Goal: Task Accomplishment & Management: Manage account settings

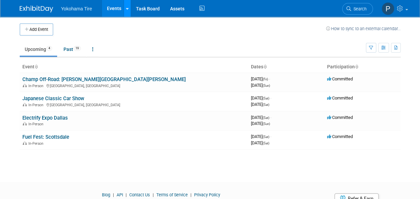
click at [128, 7] on link at bounding box center [127, 8] width 7 height 17
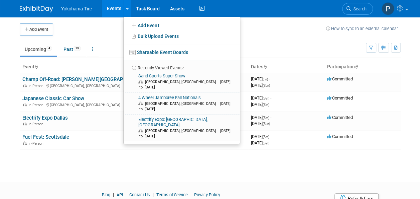
click at [121, 11] on link "Events" at bounding box center [114, 8] width 24 height 17
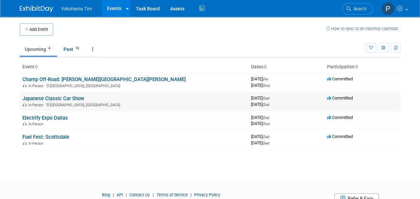
click at [62, 95] on link "Japanese Classic Car Show" at bounding box center [53, 98] width 62 height 6
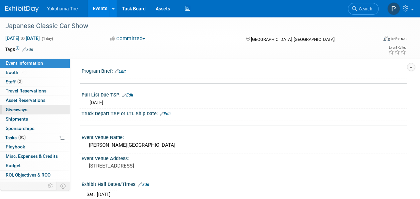
click at [20, 108] on span "Giveaways 0" at bounding box center [17, 109] width 22 height 5
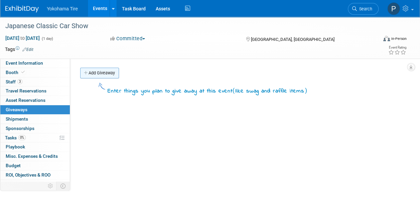
click at [100, 76] on link "Add Giveaway" at bounding box center [99, 73] width 39 height 11
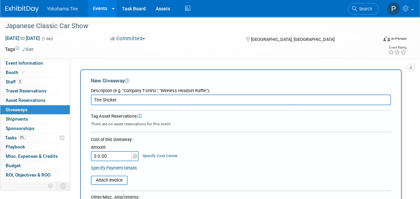
type input "Tire Sticker"
click at [111, 147] on div "Amount" at bounding box center [115, 147] width 48 height 7
click at [115, 161] on div "Cost of this Giveaway: Amount $ 0.00 Specify Cost Center Cost Center -- Not Spe…" at bounding box center [241, 153] width 300 height 35
click at [114, 156] on input "$ 0.00" at bounding box center [112, 156] width 42 height 10
type input "$ 391.11"
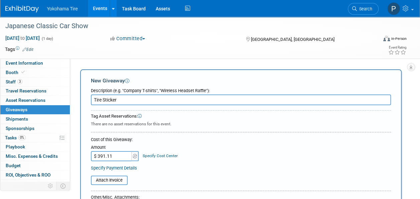
scroll to position [26, 0]
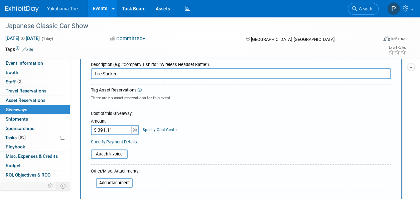
click at [137, 76] on input "Tire Sticker" at bounding box center [241, 73] width 300 height 11
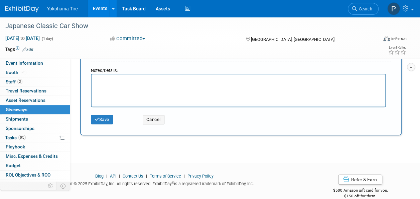
scroll to position [165, 0]
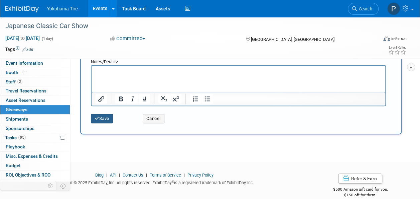
type input "Tire Stickers"
click at [102, 118] on button "Save" at bounding box center [102, 118] width 22 height 9
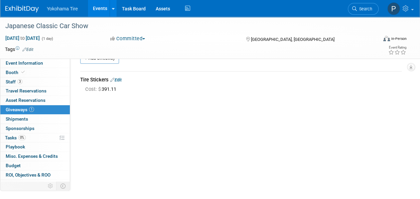
scroll to position [0, 0]
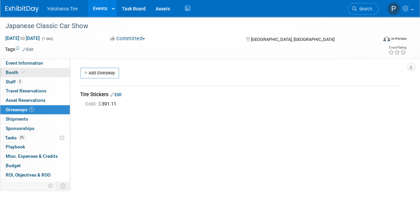
click at [24, 74] on span at bounding box center [23, 72] width 6 height 5
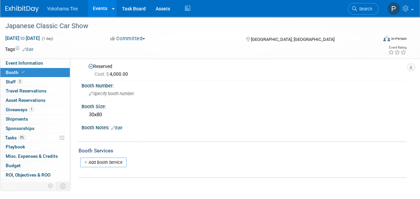
scroll to position [85, 0]
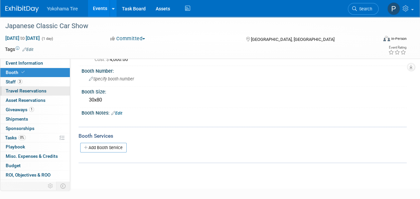
click at [36, 90] on span "Travel Reservations 0" at bounding box center [26, 90] width 41 height 5
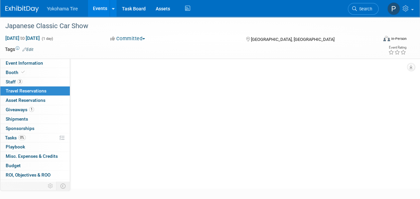
scroll to position [0, 0]
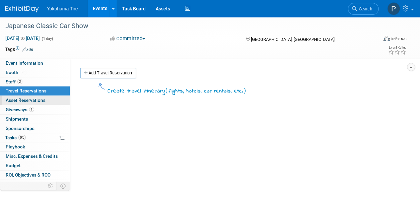
click at [44, 99] on span "Asset Reservations 0" at bounding box center [26, 99] width 40 height 5
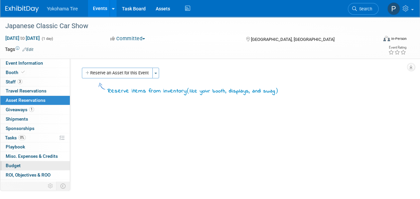
click at [43, 164] on link "Budget" at bounding box center [35, 165] width 70 height 9
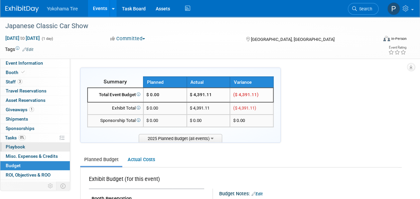
click at [28, 147] on link "0 Playbook 0" at bounding box center [35, 146] width 70 height 9
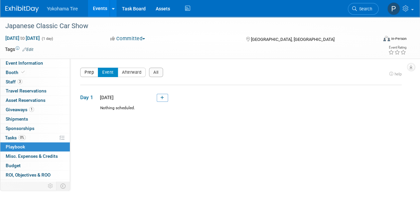
click at [86, 71] on button "Prep" at bounding box center [89, 72] width 18 height 9
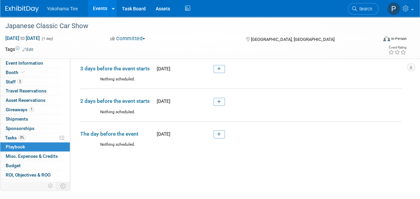
scroll to position [37, 0]
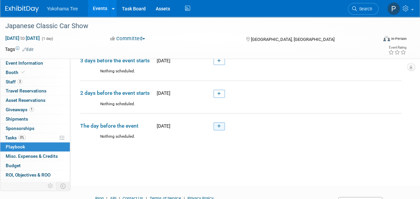
click at [221, 123] on link at bounding box center [219, 126] width 11 height 8
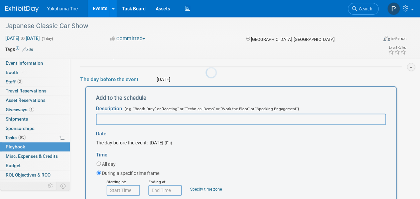
scroll to position [0, 0]
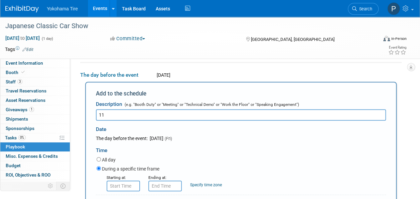
type input "1"
type input "M"
type input "YAR Move in"
click at [118, 184] on input "8:00 AM" at bounding box center [123, 185] width 33 height 11
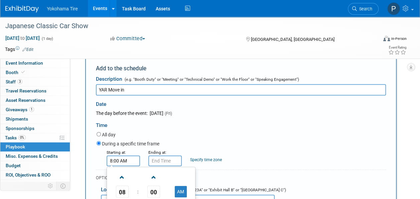
scroll to position [112, 0]
click at [124, 189] on span "08" at bounding box center [122, 191] width 13 height 12
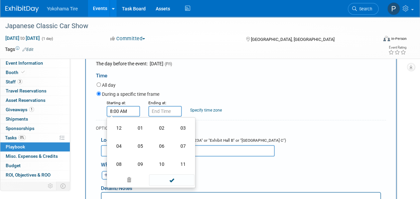
scroll to position [162, 0]
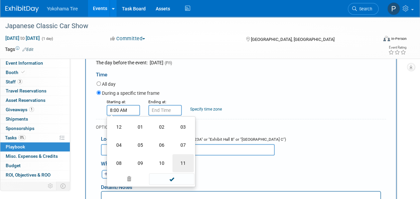
click at [183, 162] on td "11" at bounding box center [183, 163] width 21 height 18
type input "11:00 AM"
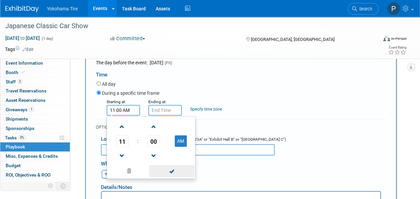
click at [176, 172] on span at bounding box center [171, 171] width 45 height 12
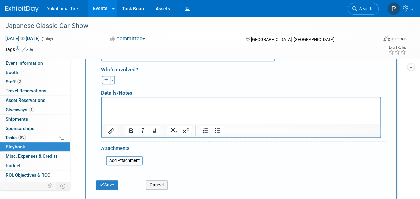
scroll to position [256, 0]
click at [106, 80] on icon "button" at bounding box center [106, 80] width 4 height 4
select select
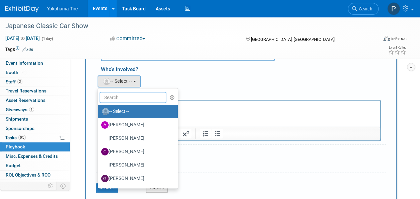
click at [120, 94] on input "text" at bounding box center [133, 97] width 67 height 11
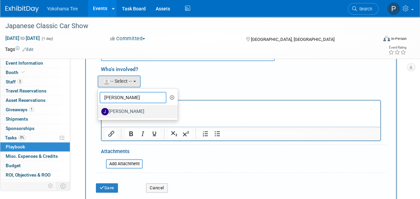
type input "jason"
click at [129, 109] on label "Jason Heath" at bounding box center [136, 111] width 70 height 11
click at [99, 109] on input "Jason Heath" at bounding box center [97, 110] width 4 height 4
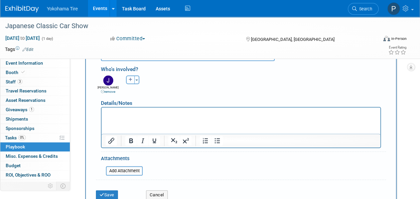
click at [129, 79] on icon "button" at bounding box center [131, 80] width 4 height 4
select select
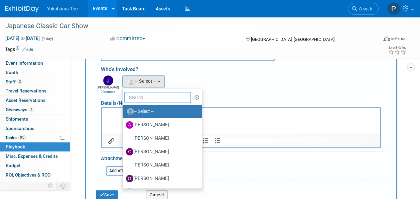
click at [138, 96] on input "text" at bounding box center [157, 97] width 67 height 11
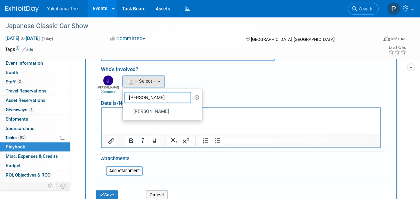
type input "Geoff"
click at [151, 116] on html at bounding box center [241, 111] width 279 height 9
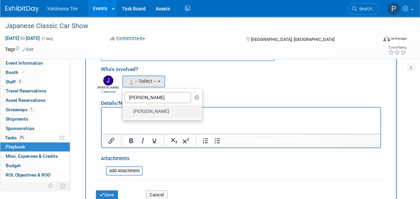
click at [151, 111] on label "GEOFF DUNIVIN" at bounding box center [161, 111] width 70 height 11
click at [124, 111] on input "GEOFF DUNIVIN" at bounding box center [121, 110] width 4 height 4
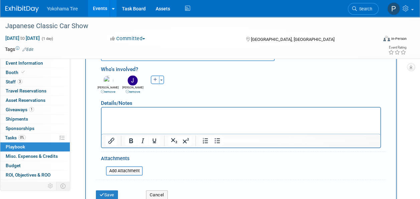
scroll to position [319, 0]
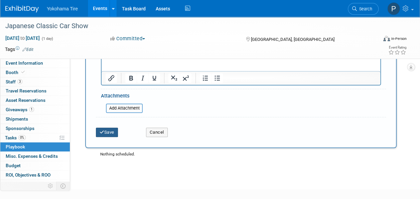
click at [112, 128] on button "Save" at bounding box center [107, 131] width 22 height 9
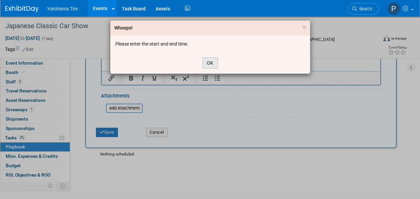
click at [203, 63] on button "OK" at bounding box center [210, 62] width 15 height 11
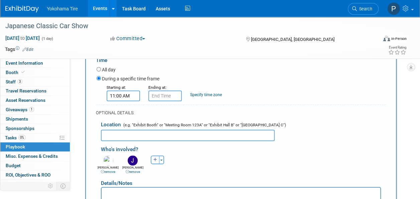
scroll to position [176, 0]
click at [161, 94] on input "11:00 AM" at bounding box center [164, 96] width 33 height 11
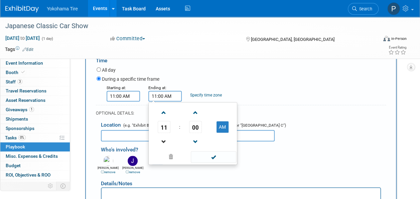
click at [166, 133] on link at bounding box center [164, 141] width 13 height 17
click at [165, 126] on span "10" at bounding box center [164, 127] width 13 height 12
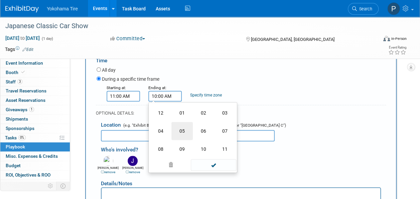
click at [180, 129] on td "05" at bounding box center [182, 131] width 21 height 18
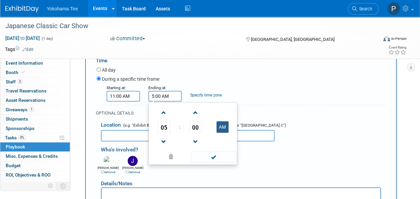
click at [224, 129] on button "AM" at bounding box center [223, 126] width 12 height 11
type input "5:00 PM"
click at [207, 159] on span at bounding box center [213, 157] width 45 height 12
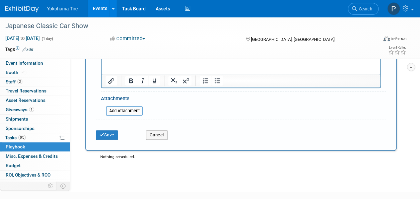
scroll to position [316, 0]
click at [103, 130] on button "Save" at bounding box center [107, 134] width 22 height 9
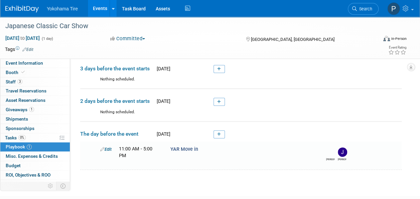
scroll to position [0, 0]
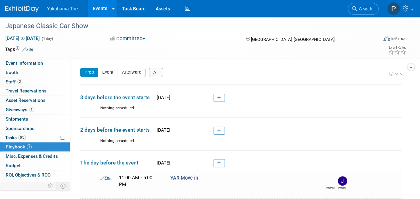
click at [107, 77] on div "Prep Event Afterward All" at bounding box center [233, 74] width 307 height 13
click at [108, 72] on button "Event" at bounding box center [108, 72] width 20 height 9
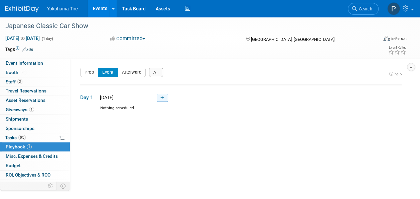
click at [159, 98] on link at bounding box center [162, 98] width 11 height 8
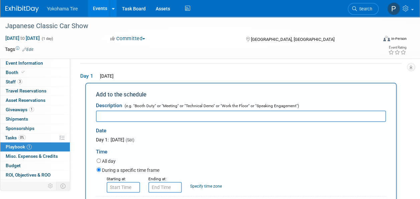
scroll to position [77, 0]
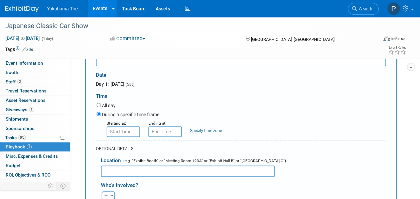
click at [122, 138] on form "Description (e.g. "Booth Duty" or "Meeting" or "Technical Demo" or "Work the Fl…" at bounding box center [241, 171] width 290 height 257
click at [122, 131] on input "8:00 AM" at bounding box center [123, 131] width 33 height 11
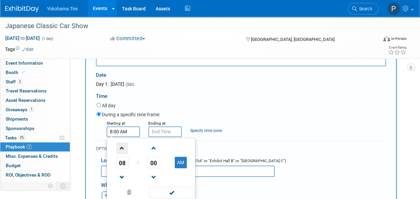
click at [122, 145] on span at bounding box center [122, 148] width 12 height 12
click at [124, 167] on span "09" at bounding box center [122, 162] width 13 height 12
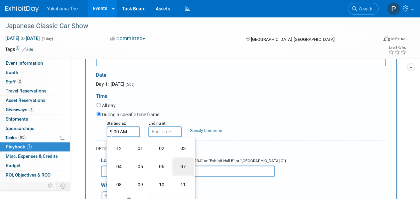
click at [178, 171] on td "07" at bounding box center [183, 166] width 21 height 18
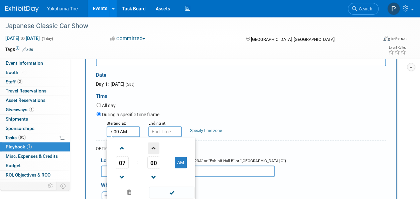
click at [152, 148] on span at bounding box center [154, 148] width 12 height 12
click at [153, 161] on span "01" at bounding box center [153, 162] width 13 height 12
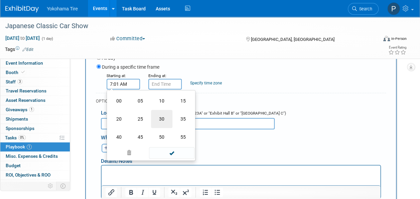
scroll to position [125, 0]
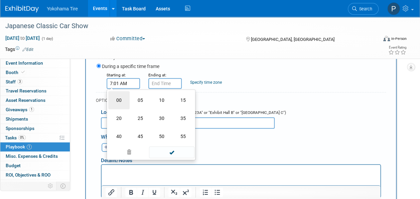
click at [117, 94] on td "00" at bounding box center [118, 100] width 21 height 18
type input "7:00 AM"
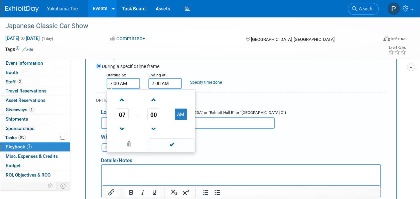
click at [159, 83] on input "7:00 AM" at bounding box center [164, 83] width 33 height 11
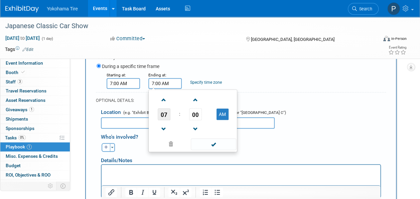
click at [165, 113] on span "07" at bounding box center [164, 114] width 13 height 12
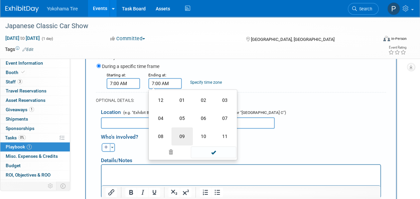
click at [182, 135] on td "09" at bounding box center [182, 136] width 21 height 18
type input "9:00 AM"
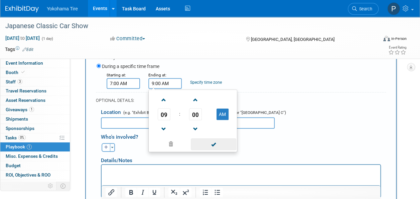
click at [209, 145] on span at bounding box center [213, 144] width 45 height 12
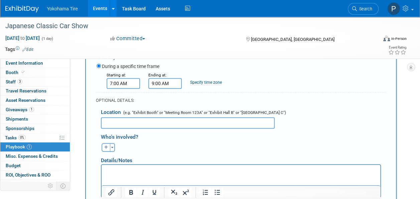
scroll to position [70, 0]
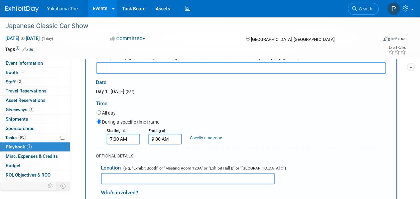
click at [140, 69] on input "text" at bounding box center [241, 67] width 290 height 11
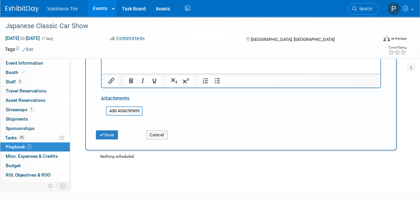
scroll to position [243, 0]
type input "Set up"
click at [103, 135] on icon "submit" at bounding box center [102, 134] width 5 height 4
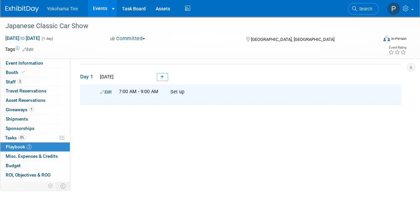
scroll to position [0, 0]
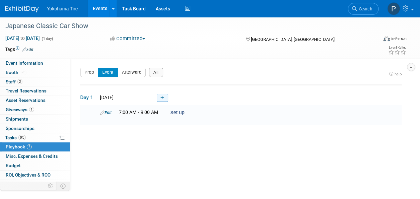
click at [162, 98] on icon at bounding box center [163, 98] width 4 height 4
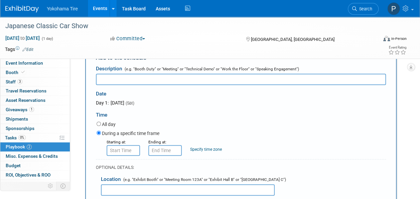
scroll to position [59, 0]
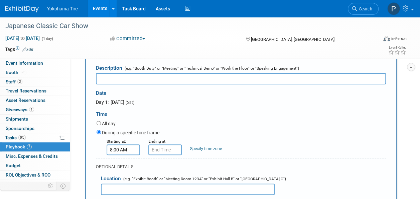
click at [122, 153] on input "8:00 AM" at bounding box center [123, 149] width 33 height 11
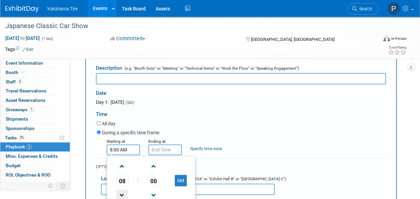
click at [126, 189] on span at bounding box center [122, 195] width 12 height 12
click at [124, 180] on span "07" at bounding box center [122, 180] width 13 height 12
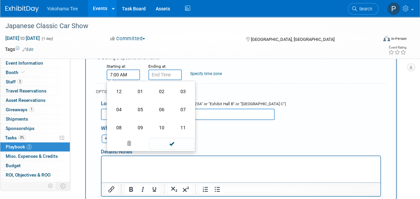
scroll to position [140, 0]
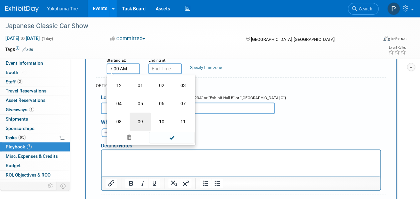
click at [144, 123] on td "09" at bounding box center [140, 121] width 21 height 18
type input "9:00 AM"
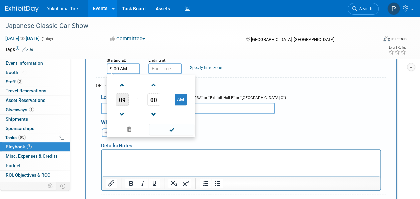
click at [126, 99] on span "09" at bounding box center [122, 99] width 13 height 12
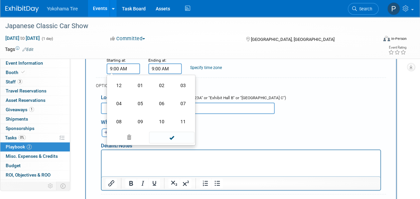
click at [158, 72] on input "9:00 AM" at bounding box center [164, 68] width 33 height 11
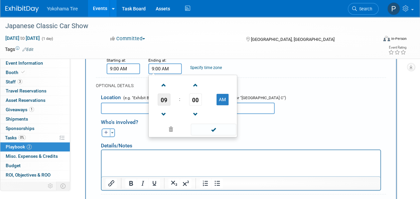
click at [165, 99] on span "09" at bounding box center [164, 99] width 13 height 12
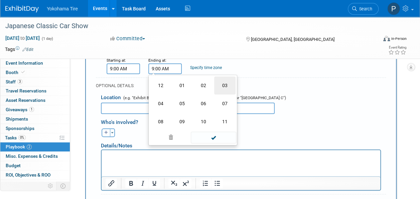
click at [224, 88] on td "03" at bounding box center [224, 85] width 21 height 18
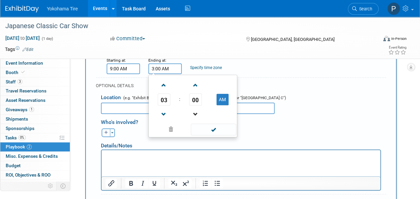
click at [194, 107] on link at bounding box center [195, 113] width 13 height 17
click at [224, 101] on button "AM" at bounding box center [223, 99] width 12 height 11
click at [221, 98] on button "PM" at bounding box center [223, 99] width 12 height 11
click at [169, 102] on span "02" at bounding box center [164, 99] width 13 height 12
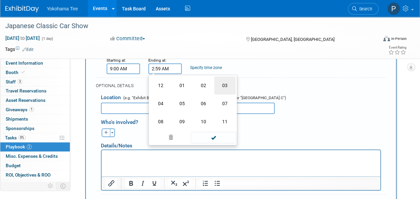
click at [223, 85] on td "03" at bounding box center [224, 85] width 21 height 18
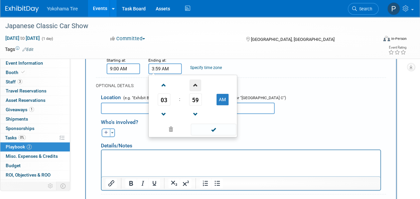
click at [197, 85] on span at bounding box center [196, 85] width 12 height 12
click at [164, 111] on span at bounding box center [164, 114] width 12 height 12
type input "3:00 AM"
click at [202, 125] on span at bounding box center [213, 129] width 45 height 12
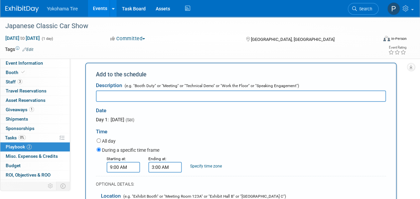
scroll to position [40, 0]
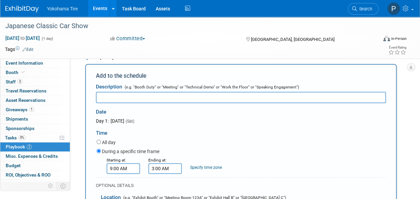
click at [122, 103] on div "Date" at bounding box center [153, 110] width 115 height 14
click at [121, 100] on input "text" at bounding box center [241, 97] width 290 height 11
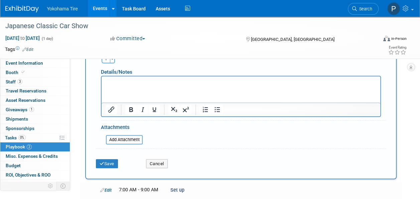
scroll to position [213, 0]
type input "Event"
click at [106, 163] on button "Save" at bounding box center [107, 163] width 22 height 9
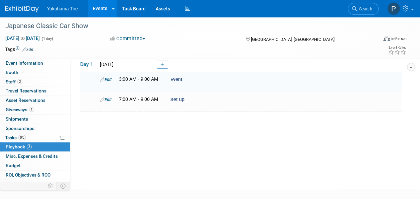
scroll to position [21, 0]
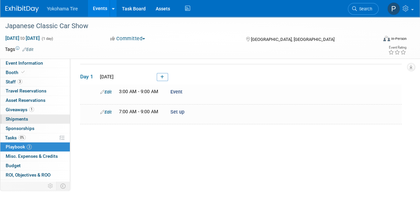
click at [24, 116] on span "Shipments 0" at bounding box center [17, 118] width 22 height 5
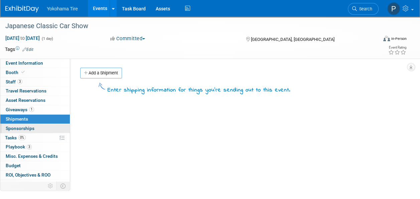
click at [27, 127] on span "Sponsorships 0" at bounding box center [20, 127] width 29 height 5
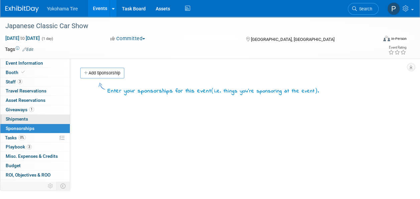
click at [31, 115] on link "0 Shipments 0" at bounding box center [35, 118] width 70 height 9
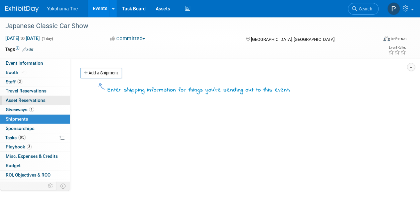
click at [30, 103] on link "0 Asset Reservations 0" at bounding box center [35, 100] width 70 height 9
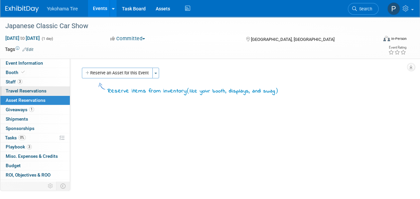
click at [34, 88] on span "Travel Reservations 0" at bounding box center [26, 90] width 41 height 5
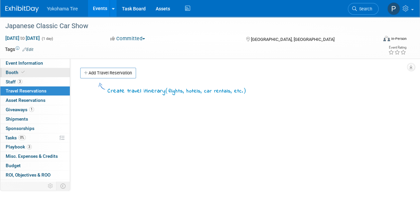
click at [29, 74] on link "Booth" at bounding box center [35, 72] width 70 height 9
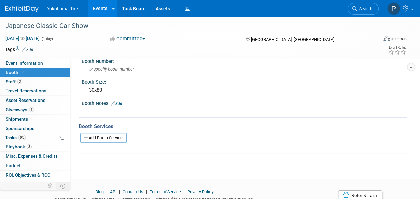
scroll to position [95, 0]
click at [114, 136] on link "Add Booth Service" at bounding box center [103, 137] width 46 height 10
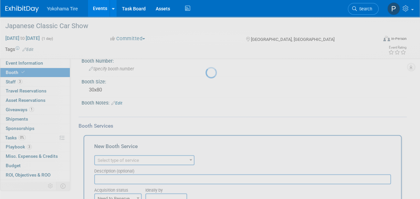
scroll to position [0, 0]
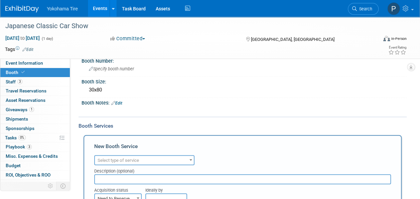
click at [136, 159] on span "Select type of service" at bounding box center [118, 160] width 41 height 5
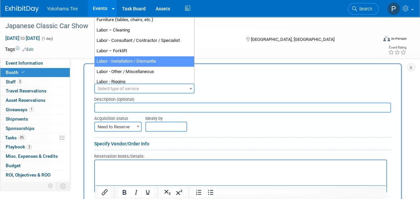
scroll to position [43, 0]
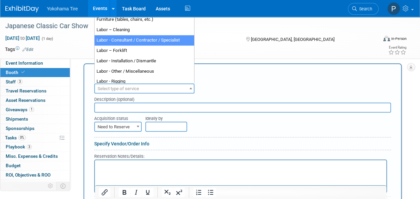
select select "12"
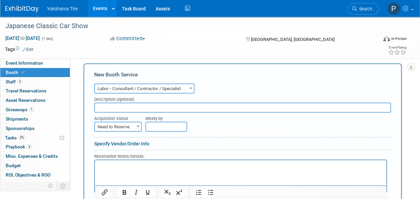
click at [124, 103] on input "text" at bounding box center [242, 107] width 297 height 10
type input "Painter"
click at [138, 123] on span at bounding box center [138, 126] width 7 height 9
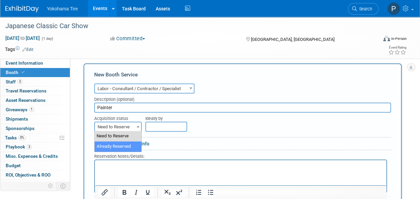
select select "2"
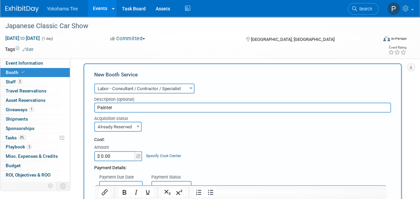
click at [108, 152] on input "$ 0.00" at bounding box center [115, 156] width 42 height 10
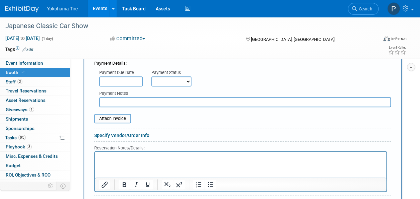
scroll to position [375, 0]
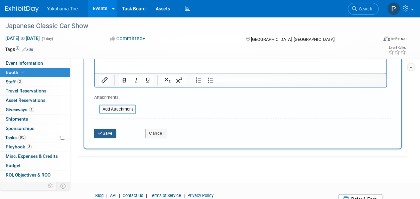
type input "$ 1,200.00"
click at [109, 132] on button "Save" at bounding box center [105, 132] width 22 height 9
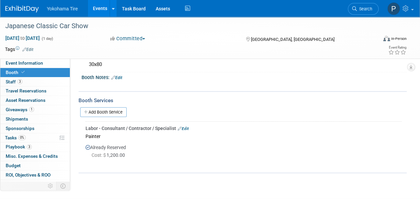
scroll to position [121, 0]
click at [135, 10] on link "Task Board" at bounding box center [134, 8] width 34 height 17
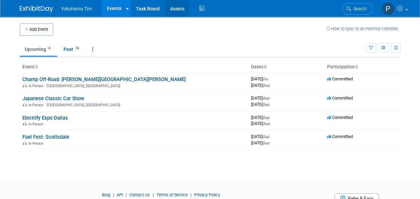
click at [174, 5] on link "Assets" at bounding box center [177, 8] width 24 height 17
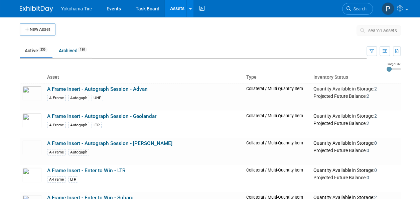
click at [375, 32] on span "search assets" at bounding box center [383, 30] width 29 height 5
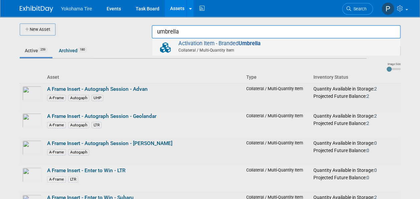
click at [335, 51] on span "Collateral / Multi-Quantity Item" at bounding box center [277, 50] width 239 height 6
type input "Activation Item - Branded Umbrella"
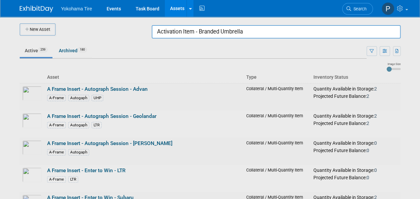
drag, startPoint x: 257, startPoint y: 35, endPoint x: 137, endPoint y: 29, distance: 120.6
click at [137, 29] on body "Yokohama Tire Events Task Board Assets New Asset Search Assets Bulk Upload Asse…" at bounding box center [210, 99] width 420 height 199
type input "a"
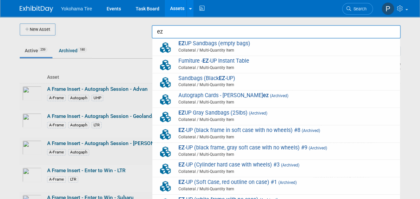
type input "ez"
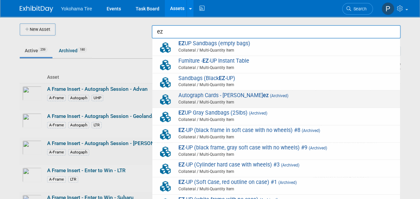
scroll to position [3, 0]
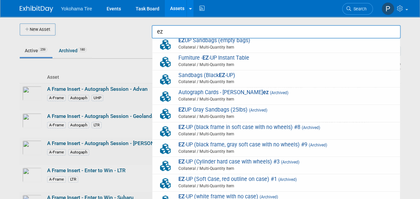
drag, startPoint x: 170, startPoint y: 33, endPoint x: 121, endPoint y: 29, distance: 49.6
click at [121, 29] on body "Yokohama Tire Events Task Board Assets New Asset Search Assets Bulk Upload Asse…" at bounding box center [210, 99] width 420 height 199
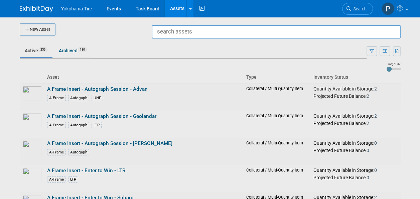
click at [210, 48] on div at bounding box center [210, 99] width 0 height 199
click at [0, 92] on html "Yokohama Tire Events Task Board Assets New Asset Search Assets Bulk Upload Asse…" at bounding box center [210, 99] width 420 height 199
click at [210, 44] on div at bounding box center [210, 99] width 0 height 199
click at [188, 31] on input "text" at bounding box center [276, 31] width 249 height 13
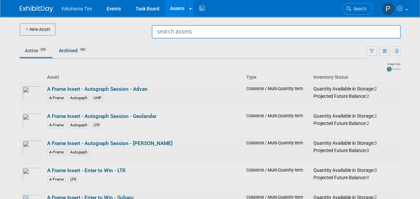
click at [210, 61] on div at bounding box center [210, 99] width 0 height 199
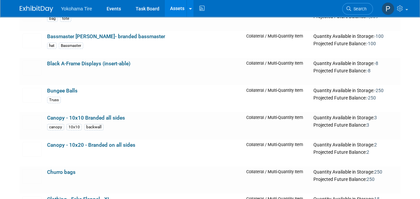
scroll to position [2372, 0]
